Goal: Entertainment & Leisure: Consume media (video, audio)

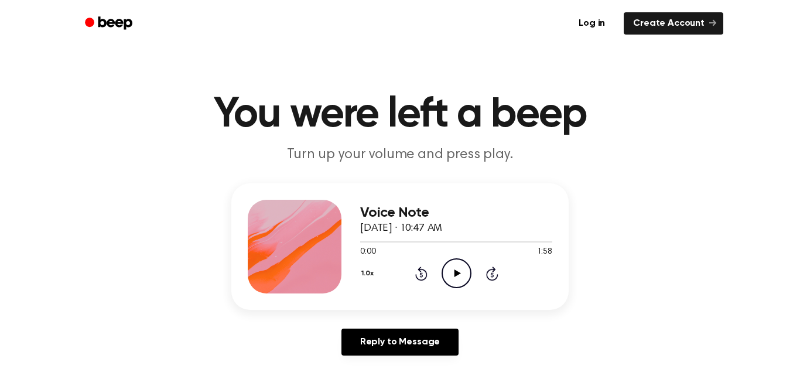
click at [453, 277] on icon "Play Audio" at bounding box center [457, 273] width 30 height 30
click at [459, 272] on icon "Play Audio" at bounding box center [457, 273] width 30 height 30
click at [490, 276] on icon "Skip 5 seconds" at bounding box center [492, 273] width 13 height 15
click at [486, 274] on icon at bounding box center [492, 274] width 12 height 14
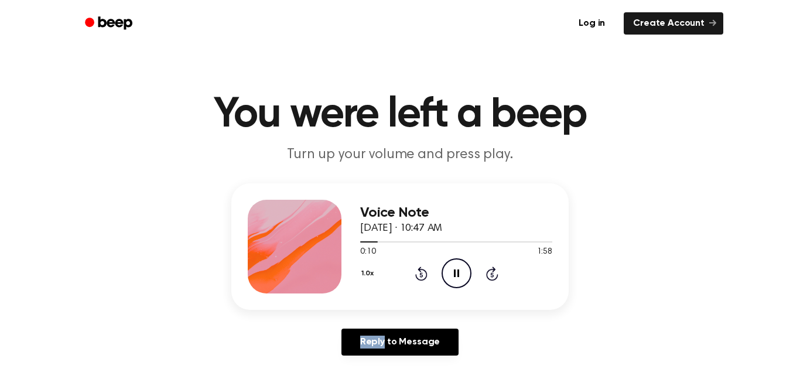
click at [486, 274] on icon at bounding box center [492, 274] width 12 height 14
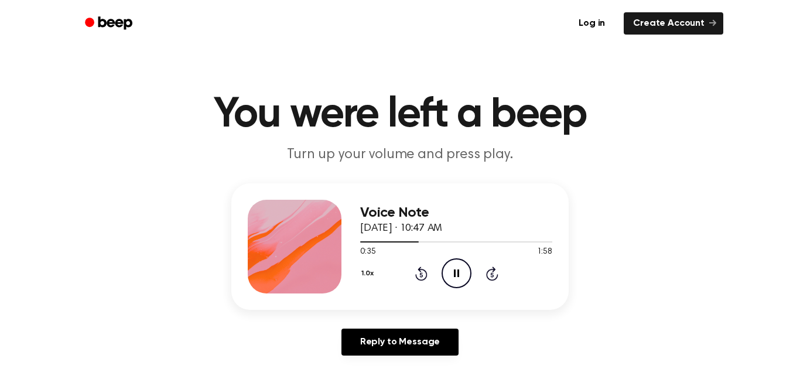
click at [486, 274] on icon at bounding box center [492, 274] width 12 height 14
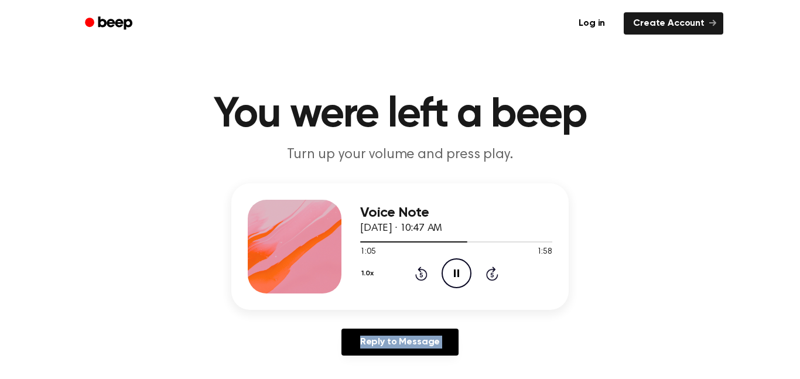
click at [486, 274] on icon at bounding box center [492, 274] width 12 height 14
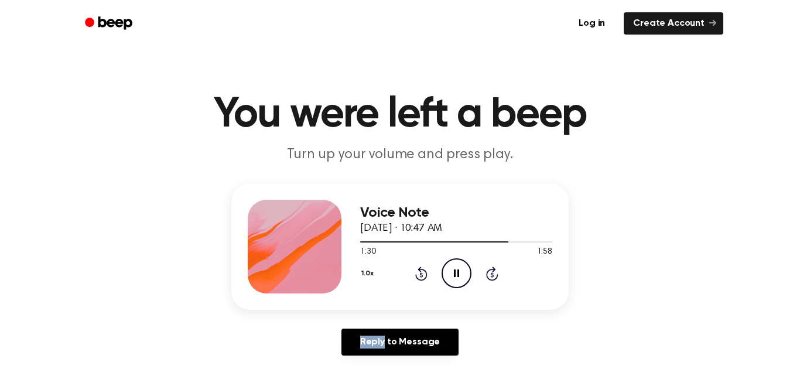
click at [486, 274] on icon at bounding box center [492, 274] width 12 height 14
click at [416, 275] on icon at bounding box center [421, 274] width 12 height 14
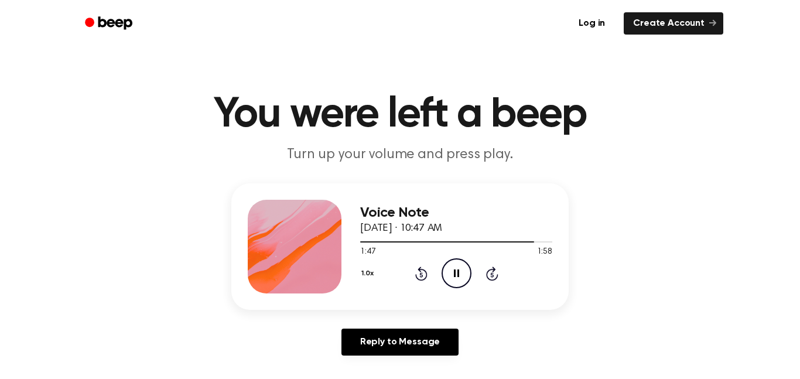
click at [416, 275] on icon at bounding box center [421, 274] width 12 height 14
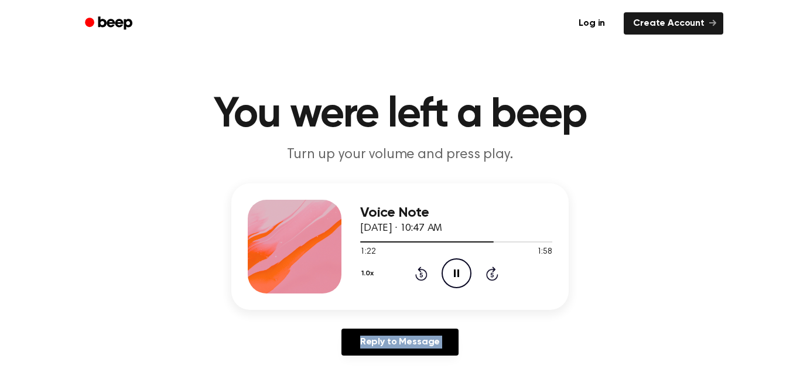
click at [416, 275] on icon at bounding box center [421, 274] width 12 height 14
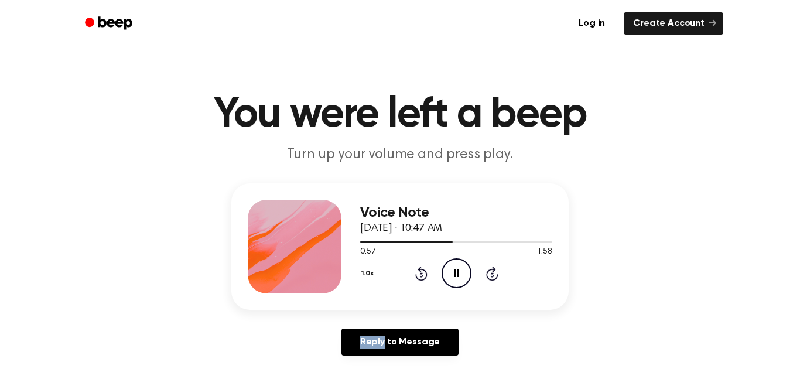
click at [416, 275] on icon at bounding box center [421, 274] width 12 height 14
